Goal: Navigation & Orientation: Go to known website

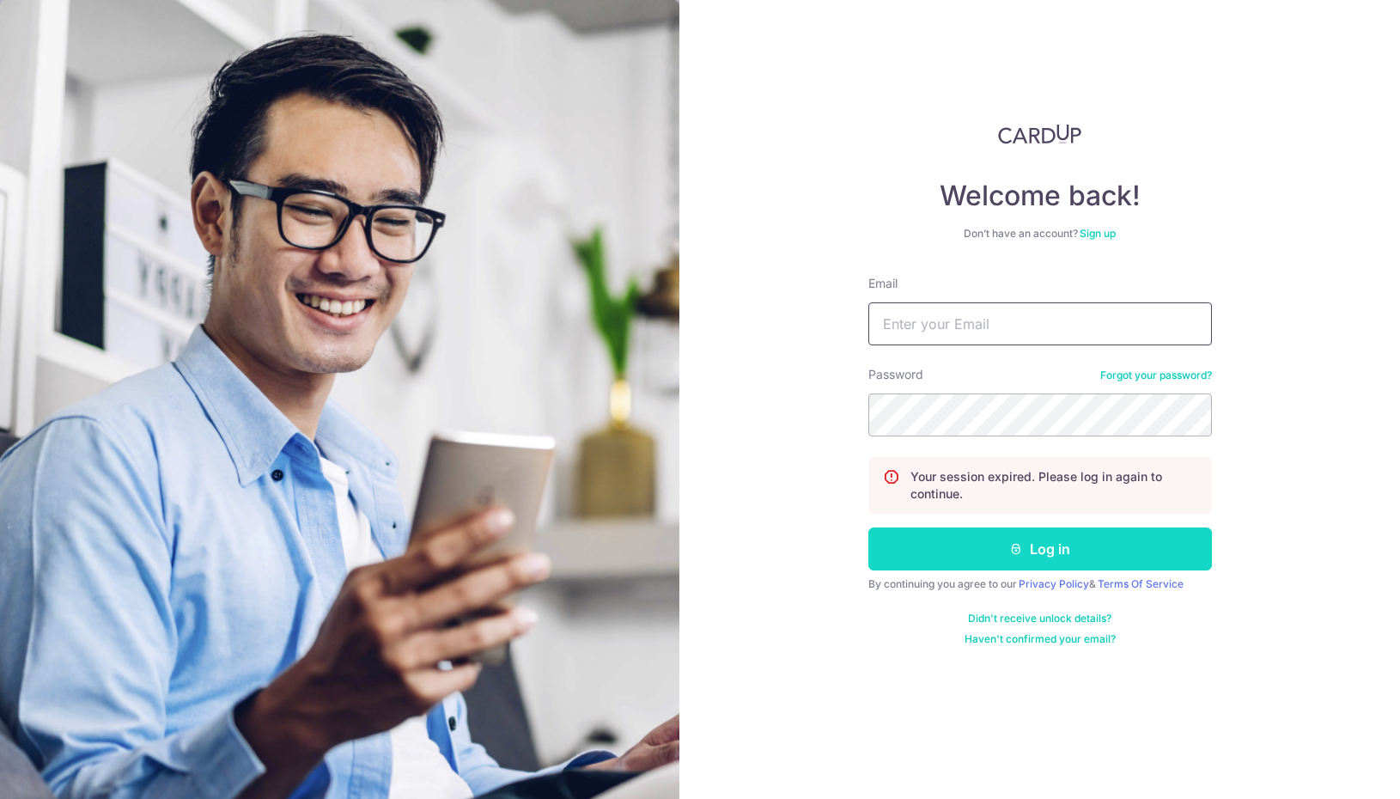
type input "[EMAIL_ADDRESS][DOMAIN_NAME]"
click at [915, 562] on button "Log in" at bounding box center [1039, 548] width 343 height 43
